Goal: Find specific page/section: Find specific page/section

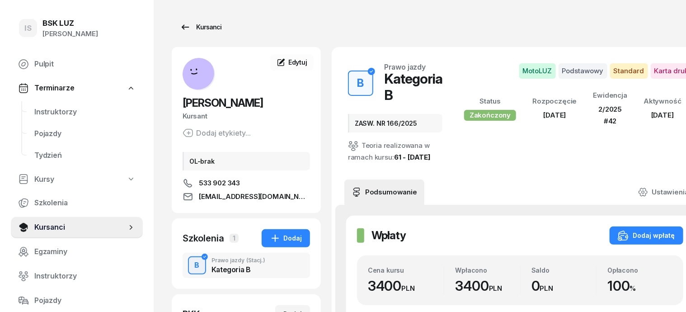
click at [195, 28] on div "Kursanci" at bounding box center [201, 27] width 42 height 11
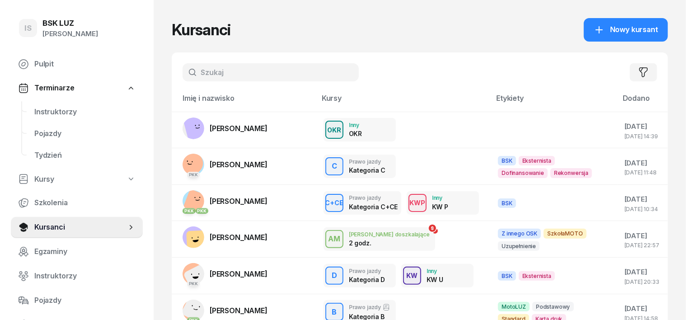
click at [190, 74] on input "text" at bounding box center [271, 72] width 176 height 18
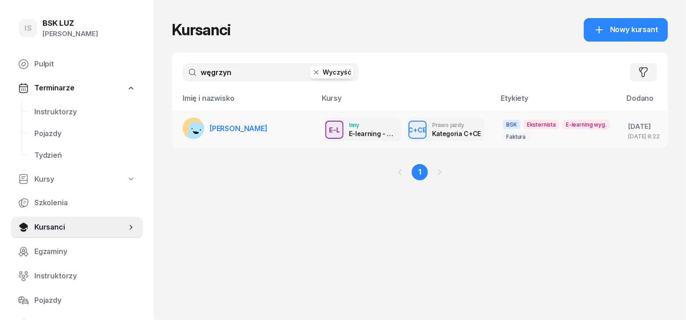
type input "węgrzyn"
click at [187, 125] on rect at bounding box center [199, 133] width 25 height 25
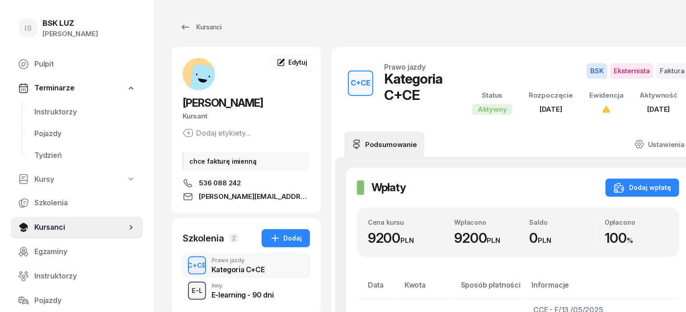
click at [188, 286] on div "E-L" at bounding box center [197, 290] width 18 height 11
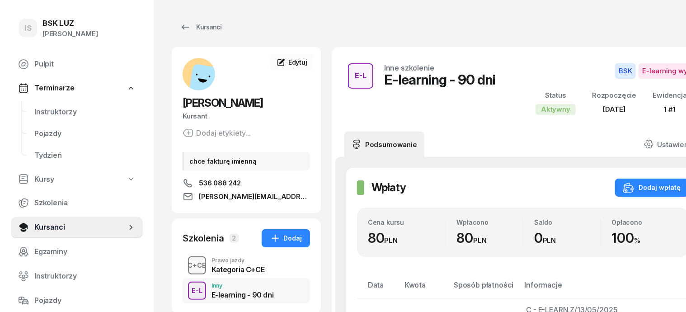
click at [184, 262] on div "C+CE" at bounding box center [197, 264] width 26 height 11
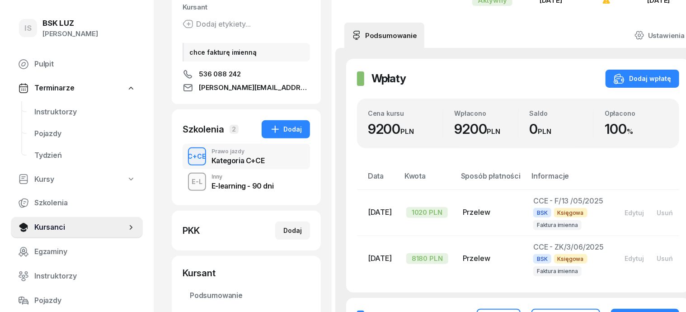
scroll to position [113, 0]
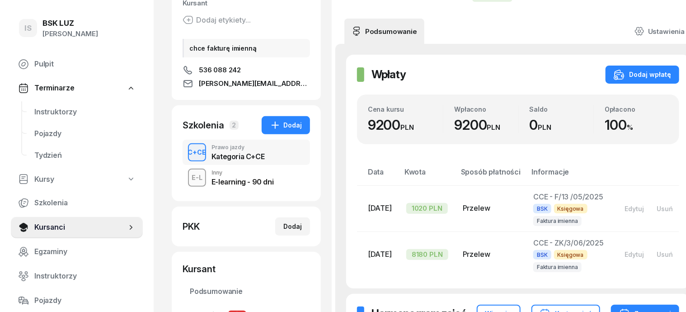
drag, startPoint x: 441, startPoint y: 48, endPoint x: 365, endPoint y: 161, distance: 136.8
click at [365, 161] on div "Wpłaty Wpłaty Dodaj wpłatę Cena kursu 9200 PLN Wpłacono 9200 PLN Saldo 0 PLN Op…" at bounding box center [518, 171] width 344 height 233
